Goal: Task Accomplishment & Management: Use online tool/utility

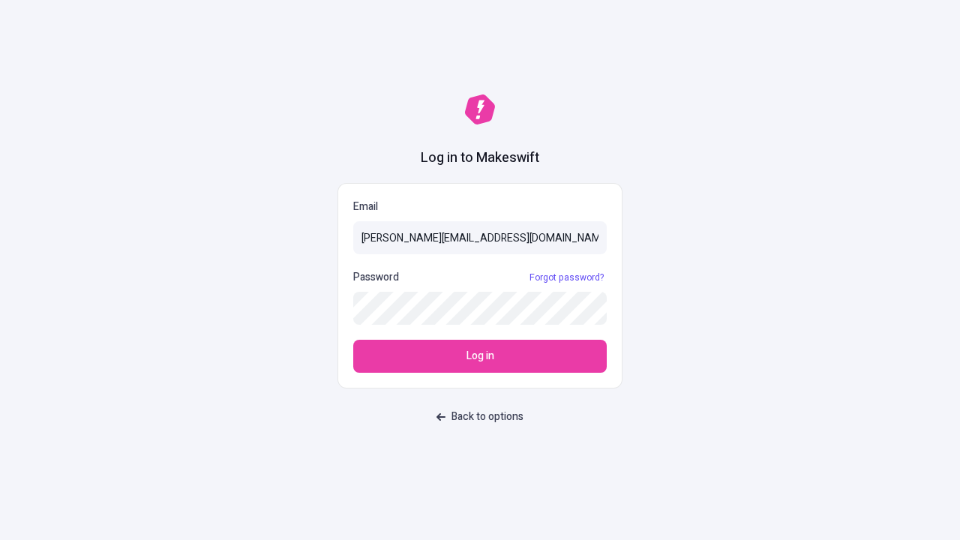
type input "[PERSON_NAME][EMAIL_ADDRESS][DOMAIN_NAME]"
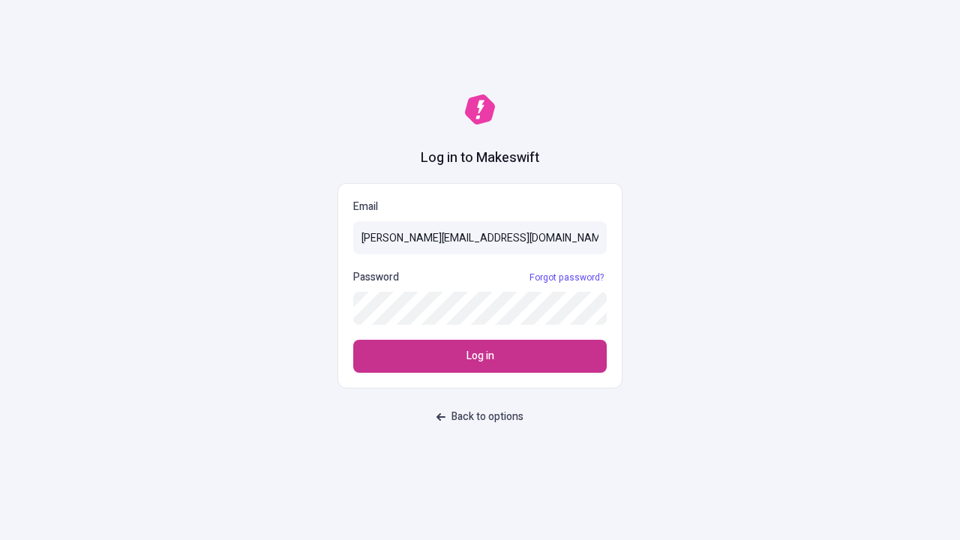
click at [480, 356] on span "Log in" at bounding box center [480, 356] width 28 height 16
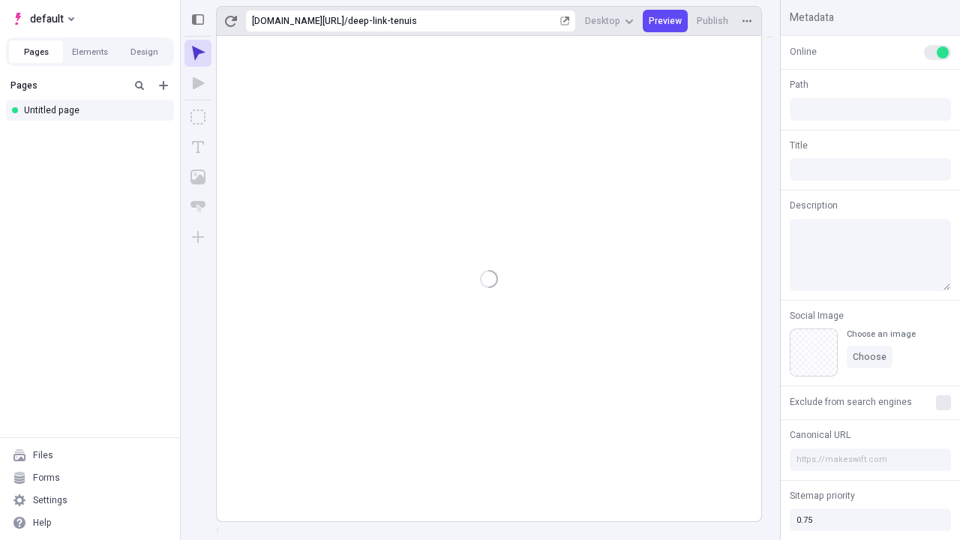
type input "/deep-link-tenuis"
click at [42, 19] on span "default" at bounding box center [47, 19] width 34 height 18
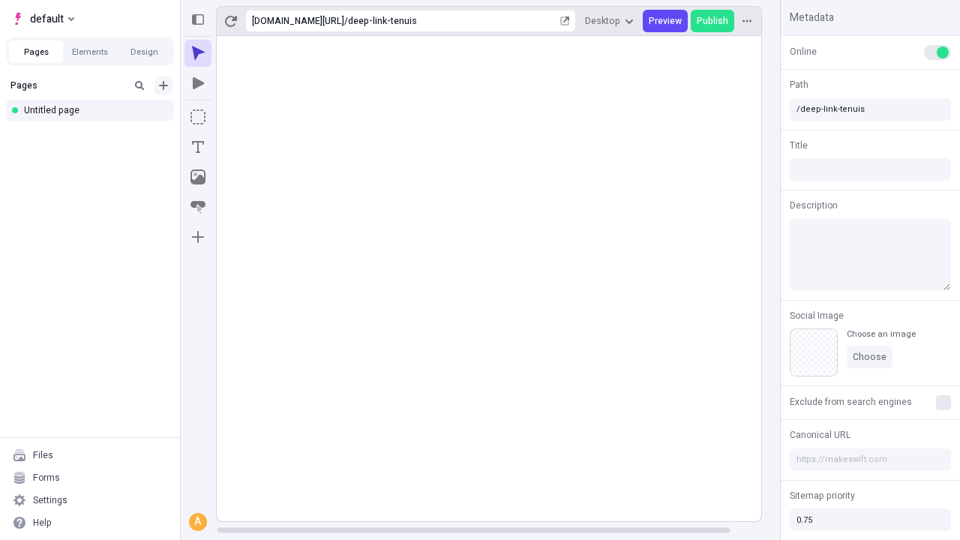
click at [163, 85] on icon "Add new" at bounding box center [163, 85] width 9 height 9
click at [94, 134] on div "Blank page" at bounding box center [94, 137] width 144 height 22
type input "/page"
